Goal: Task Accomplishment & Management: Manage account settings

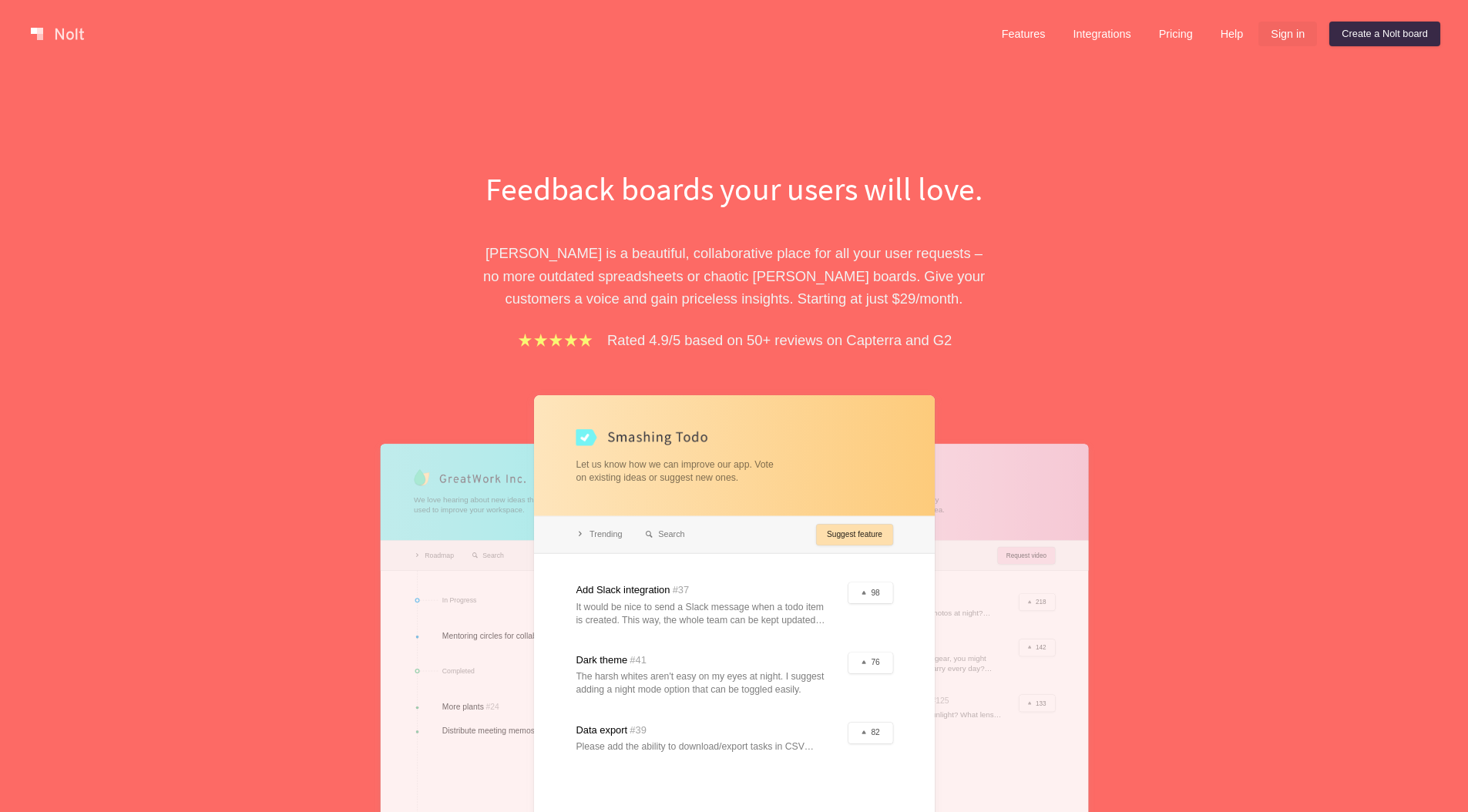
drag, startPoint x: 1268, startPoint y: 50, endPoint x: 1275, endPoint y: 40, distance: 12.2
click at [1269, 50] on div "Features Integrations Pricing Help Sign in Create a [PERSON_NAME] board Menu" at bounding box center [734, 33] width 1468 height 68
click at [1275, 40] on link "Sign in" at bounding box center [1287, 34] width 58 height 25
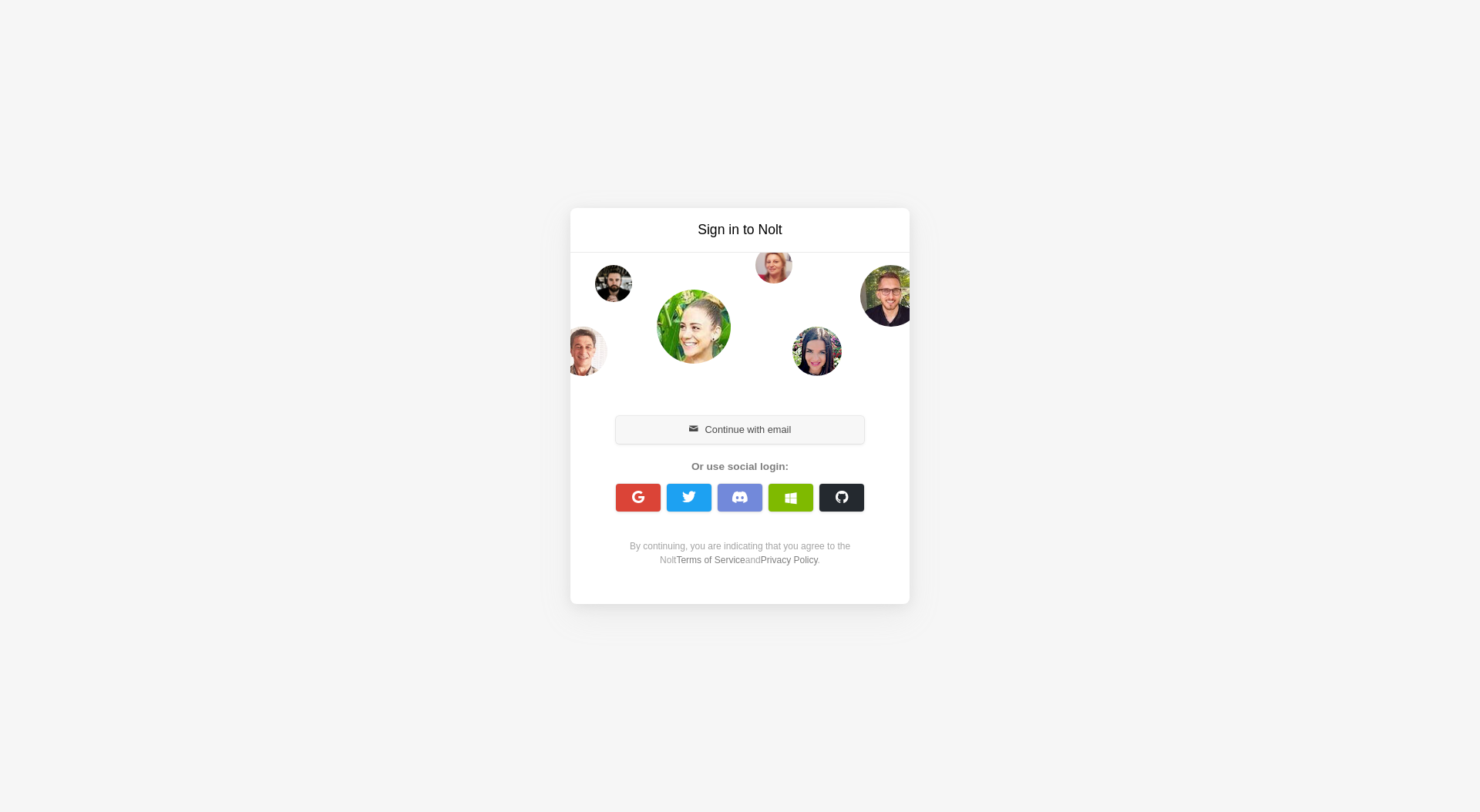
click at [725, 430] on button "Continue with email" at bounding box center [740, 430] width 248 height 28
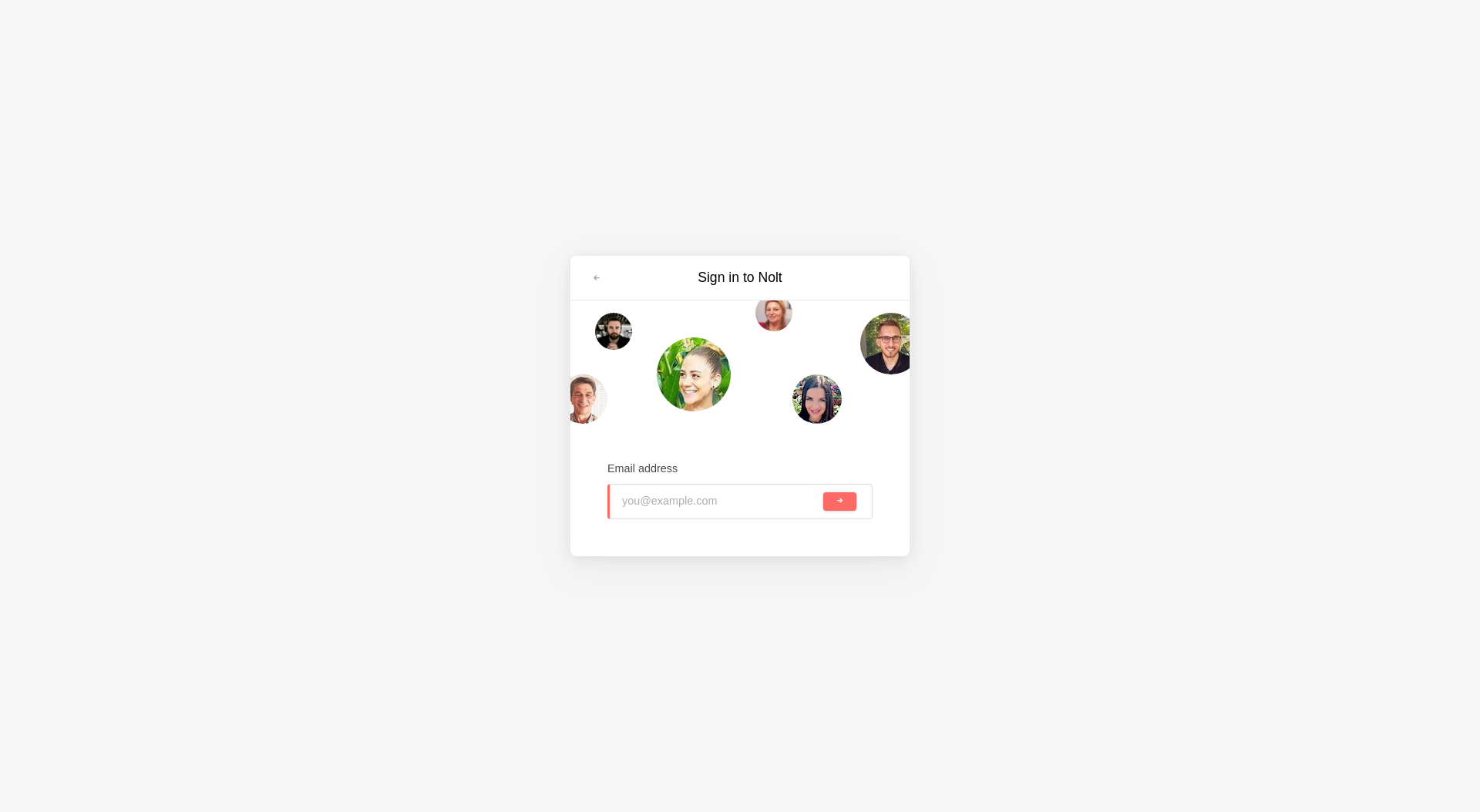
type input "[EMAIL_ADDRESS][DOMAIN_NAME]"
click at [846, 501] on button "submit" at bounding box center [839, 501] width 33 height 19
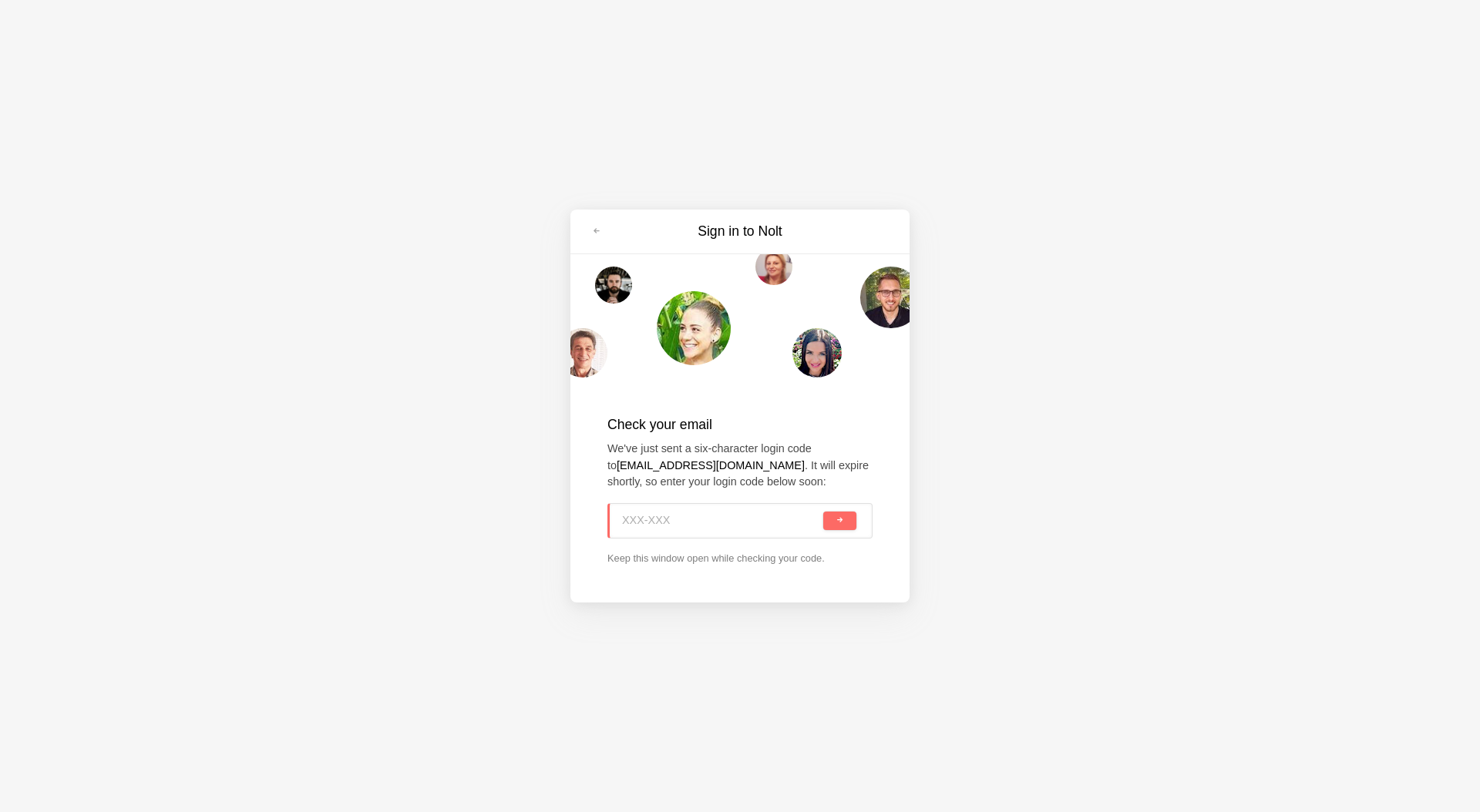
click at [712, 518] on input at bounding box center [721, 521] width 198 height 34
click at [717, 524] on input at bounding box center [721, 521] width 198 height 34
paste input "PTA-PW0"
type input "PTA-PW0"
click at [835, 524] on button "submit" at bounding box center [839, 521] width 33 height 19
